Goal: Task Accomplishment & Management: Use online tool/utility

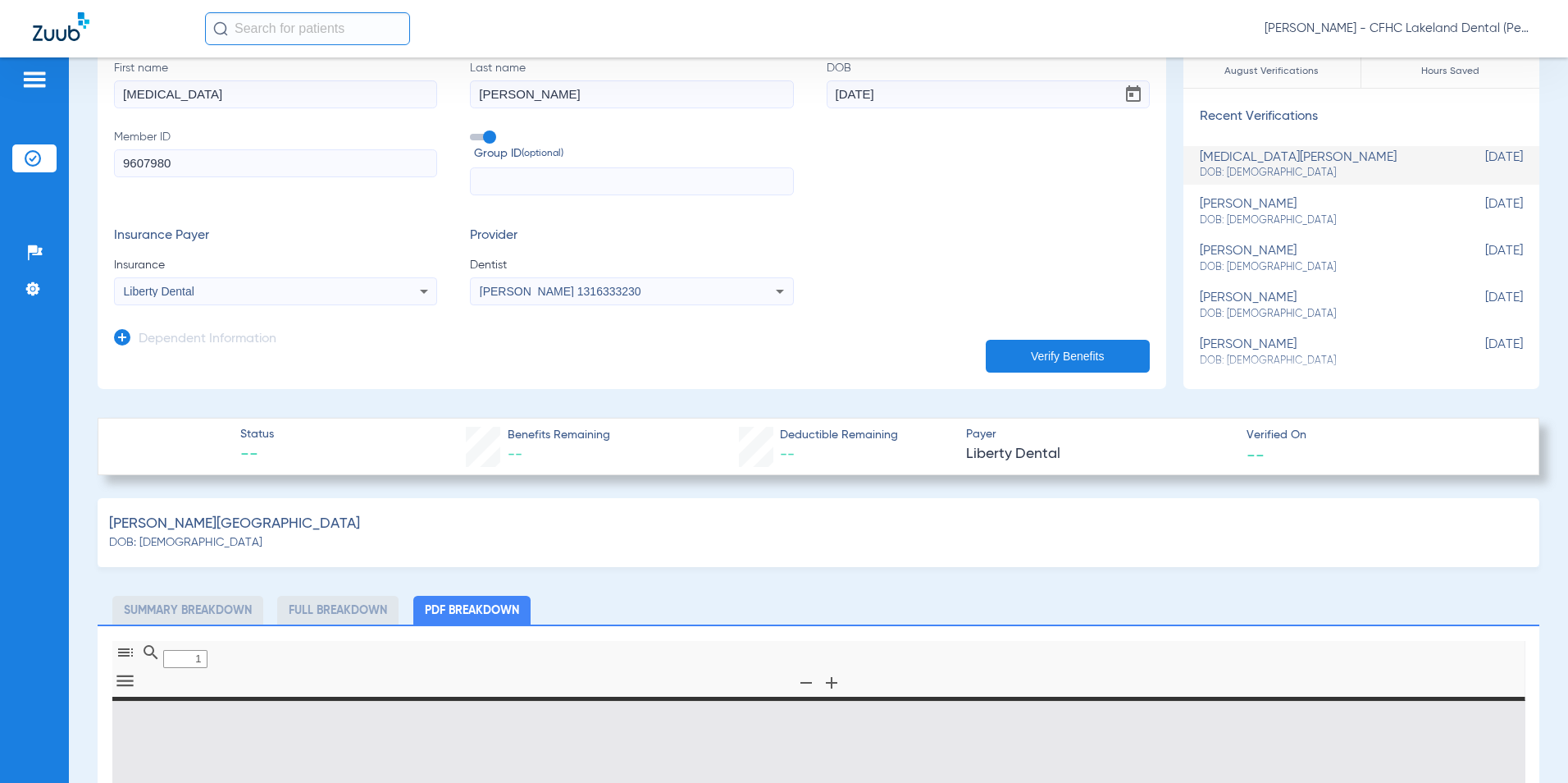
scroll to position [82, 0]
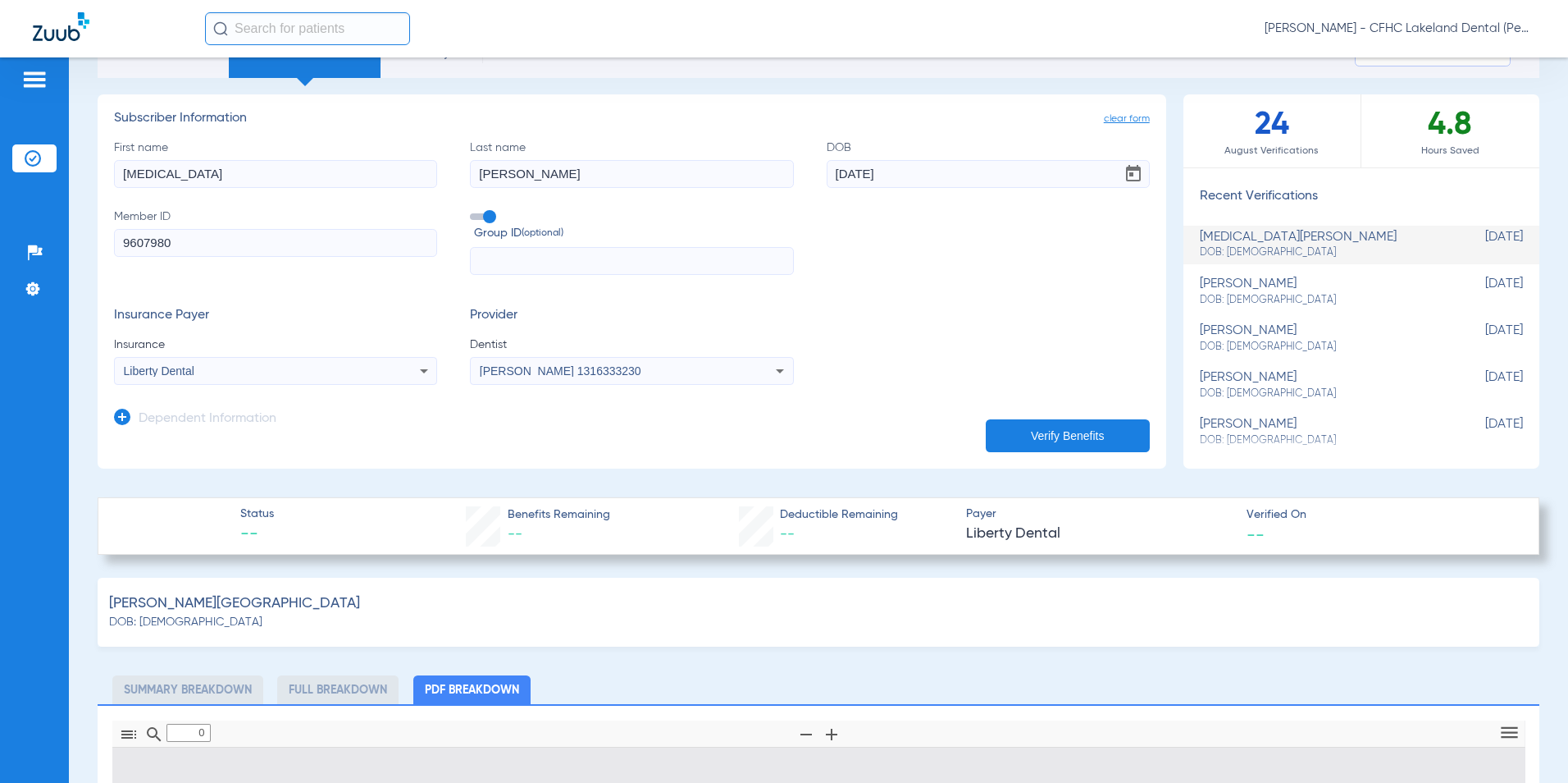
type input "1"
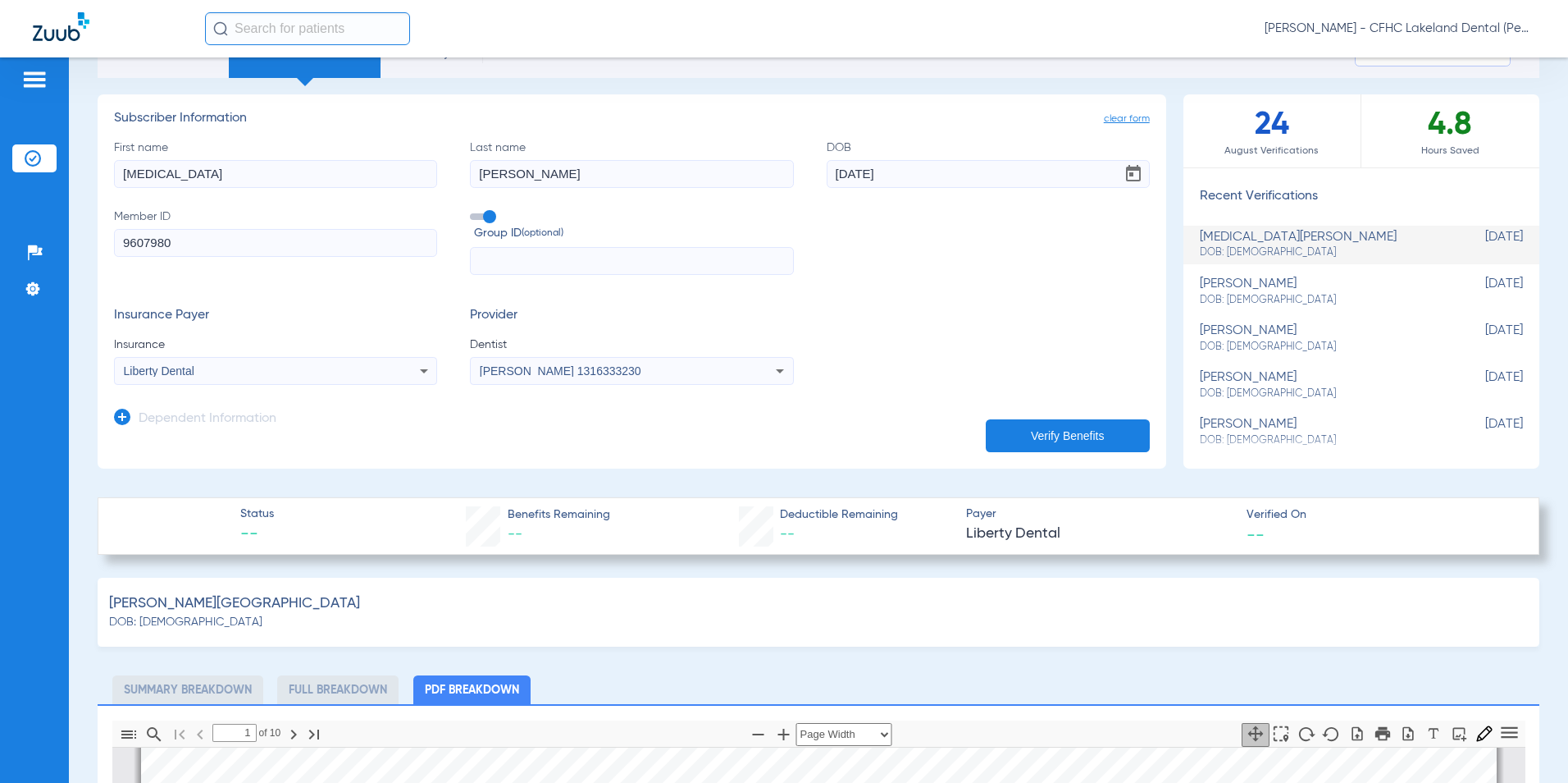
scroll to position [0, 0]
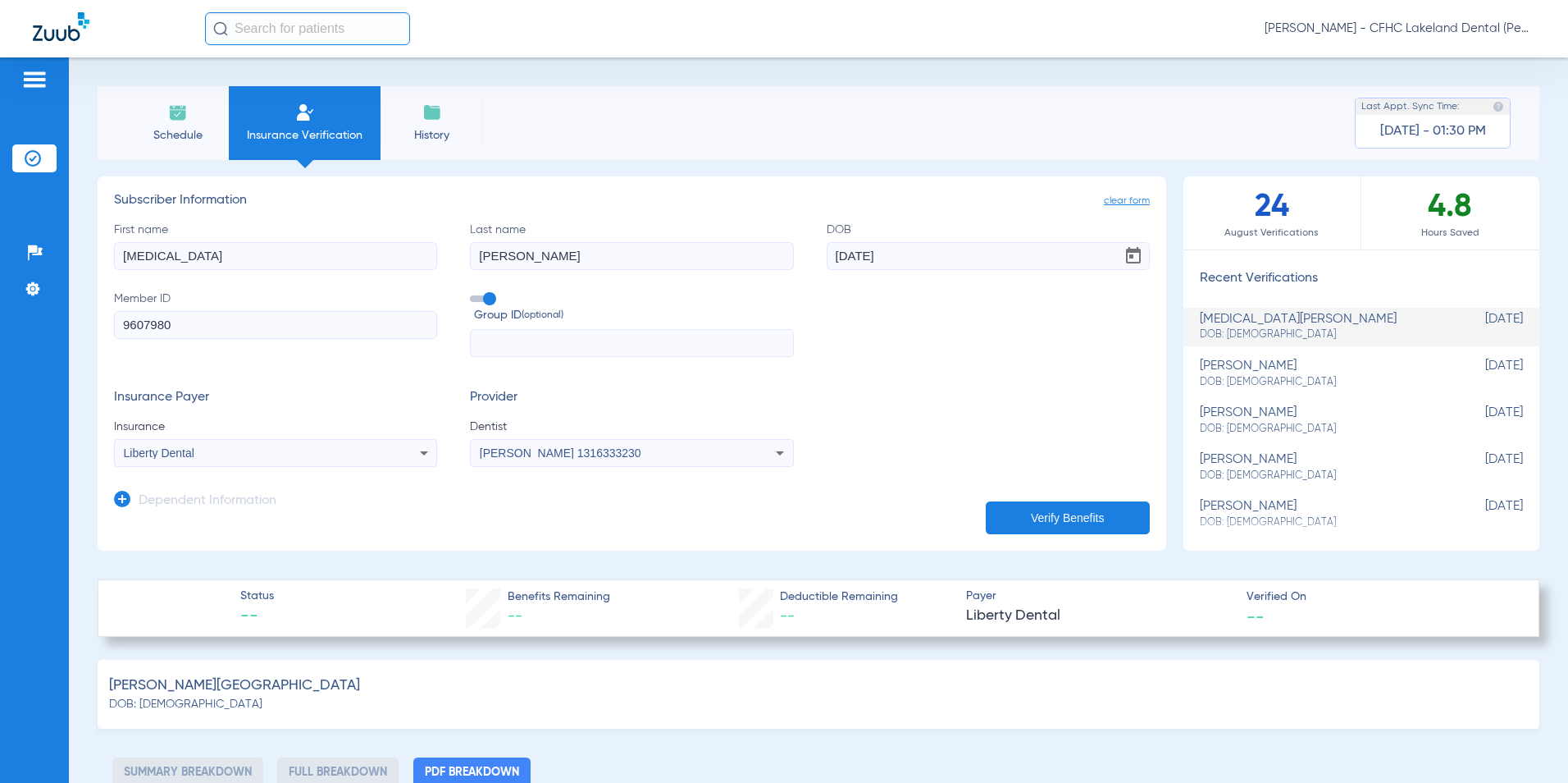
click at [178, 131] on span "Schedule" at bounding box center [177, 135] width 78 height 16
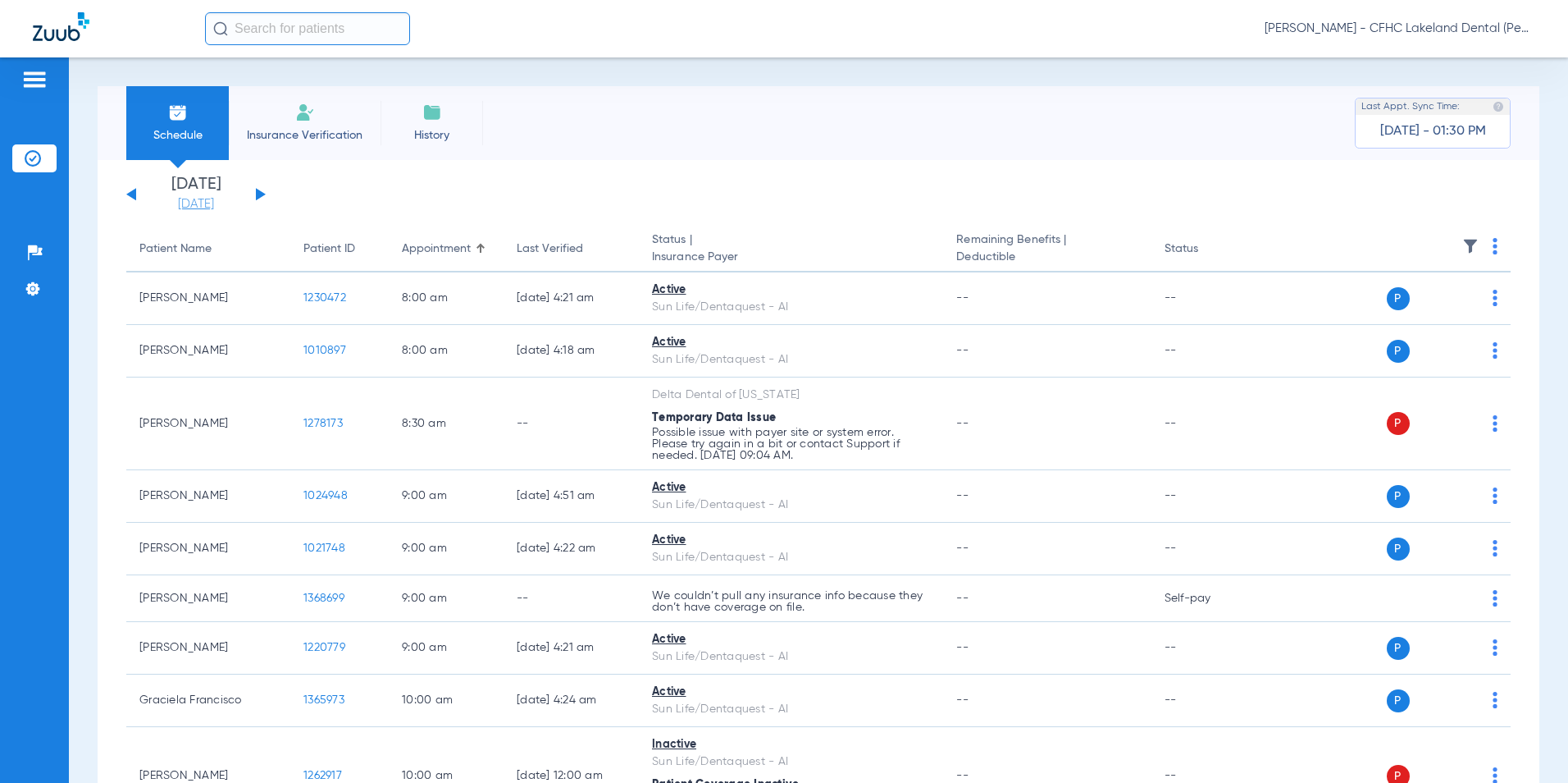
click at [214, 203] on link "[DATE]" at bounding box center [196, 204] width 99 height 16
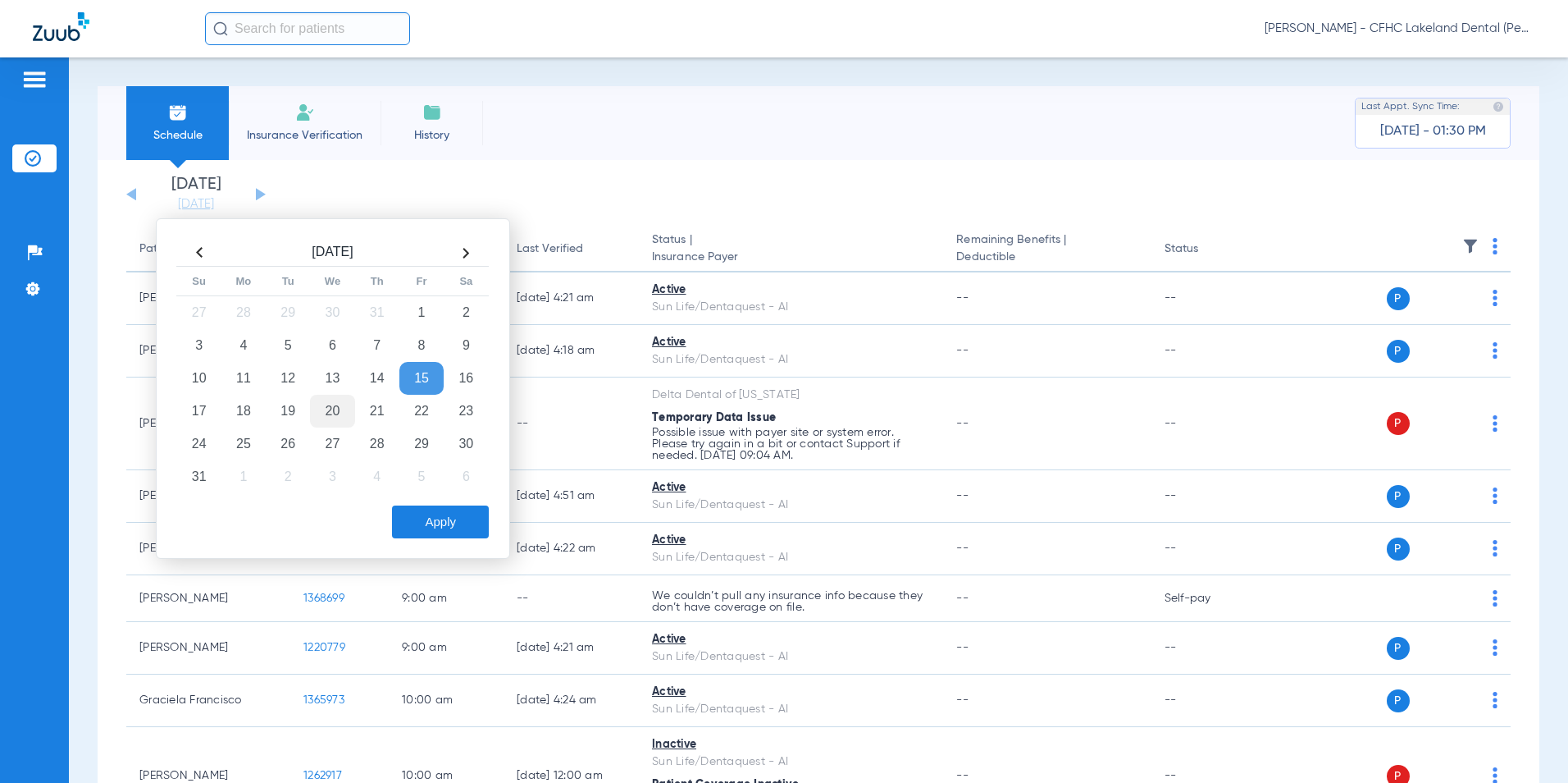
click at [334, 416] on td "20" at bounding box center [333, 411] width 44 height 33
drag, startPoint x: 456, startPoint y: 524, endPoint x: 498, endPoint y: 514, distance: 43.2
click at [456, 523] on button "Apply" at bounding box center [440, 522] width 97 height 33
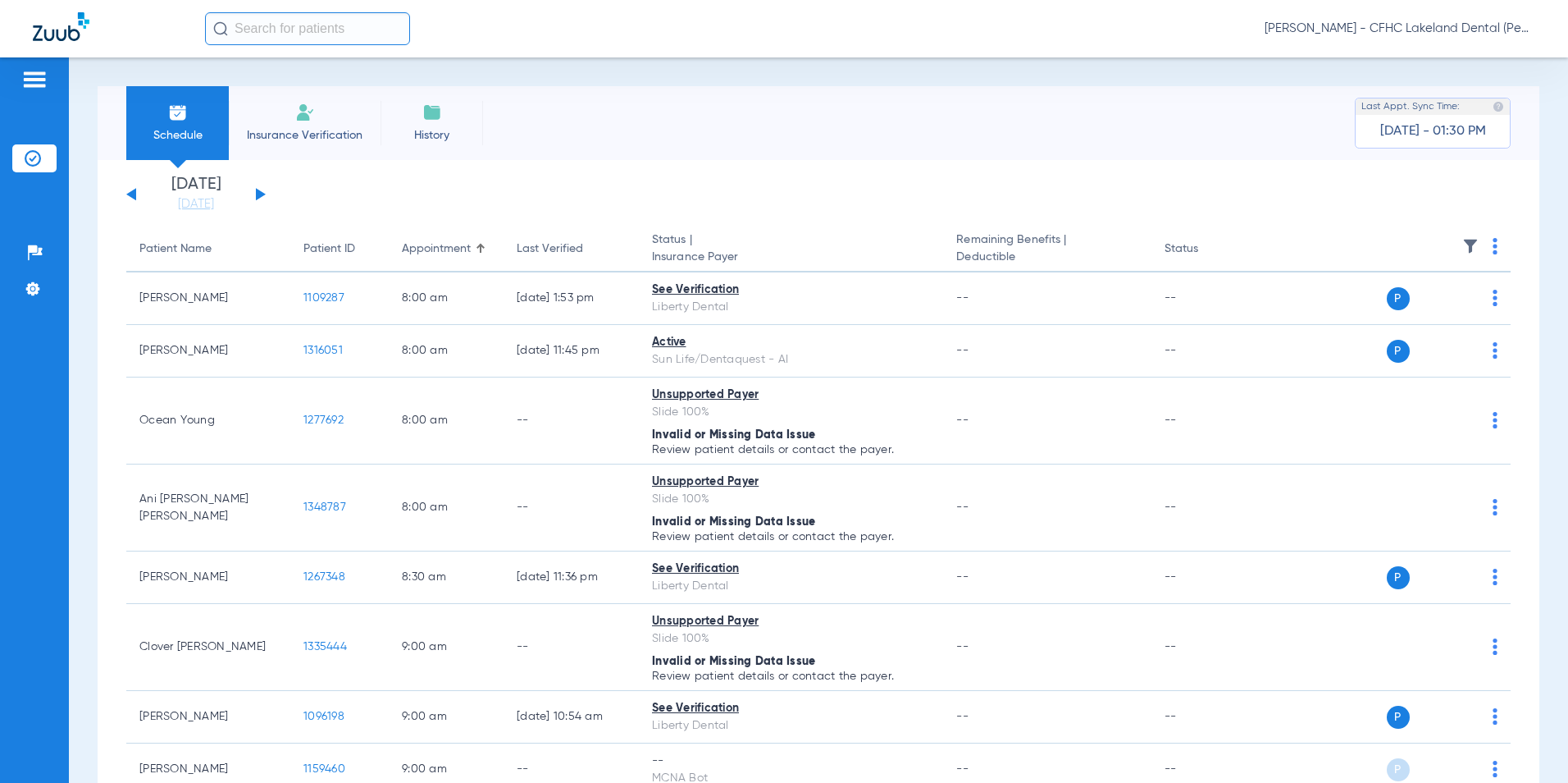
click at [1493, 245] on img at bounding box center [1496, 246] width 5 height 16
click at [1397, 314] on span "Verify All" at bounding box center [1422, 311] width 99 height 12
